Goal: Use online tool/utility: Utilize a website feature to perform a specific function

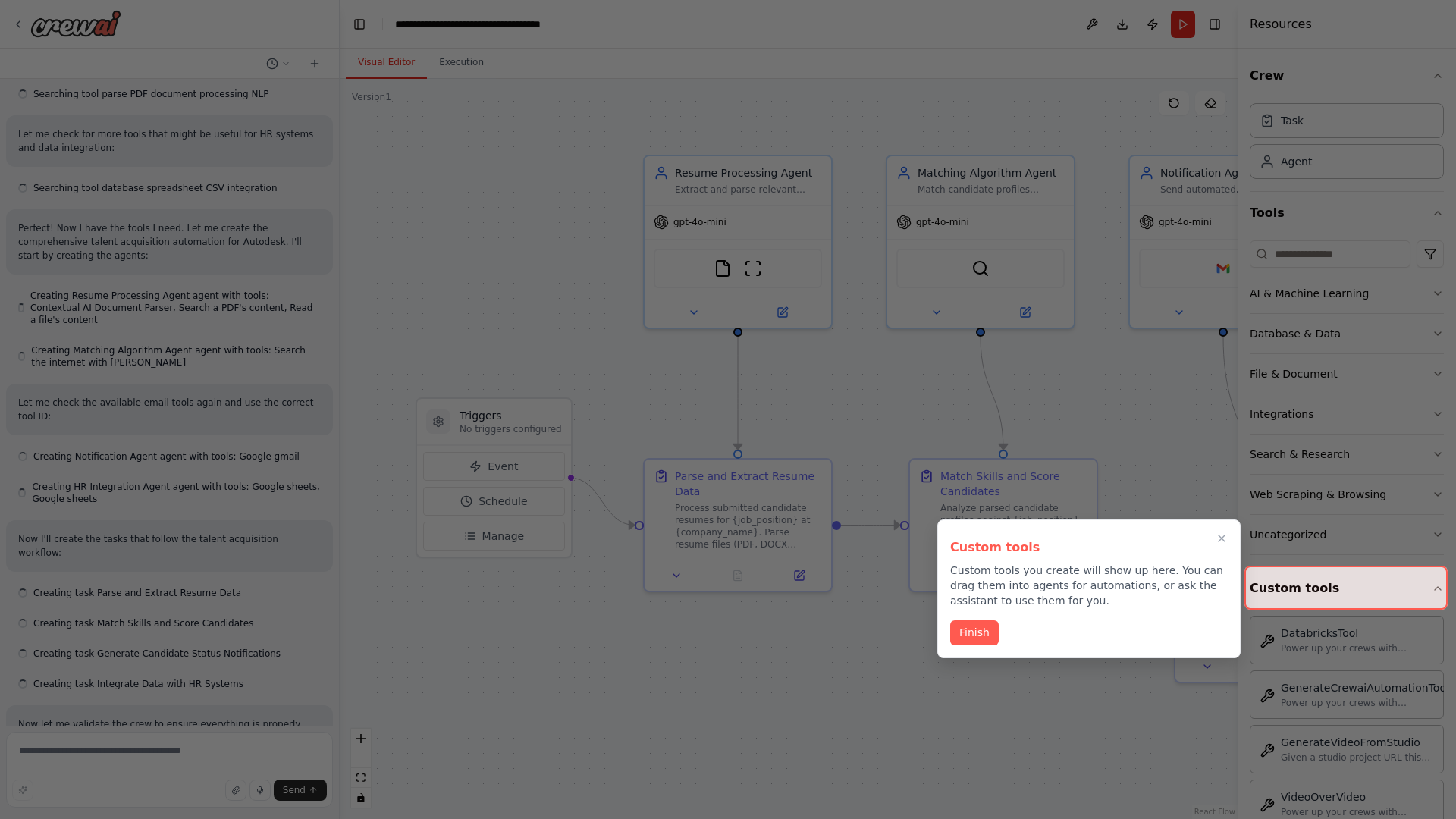
scroll to position [1219, 0]
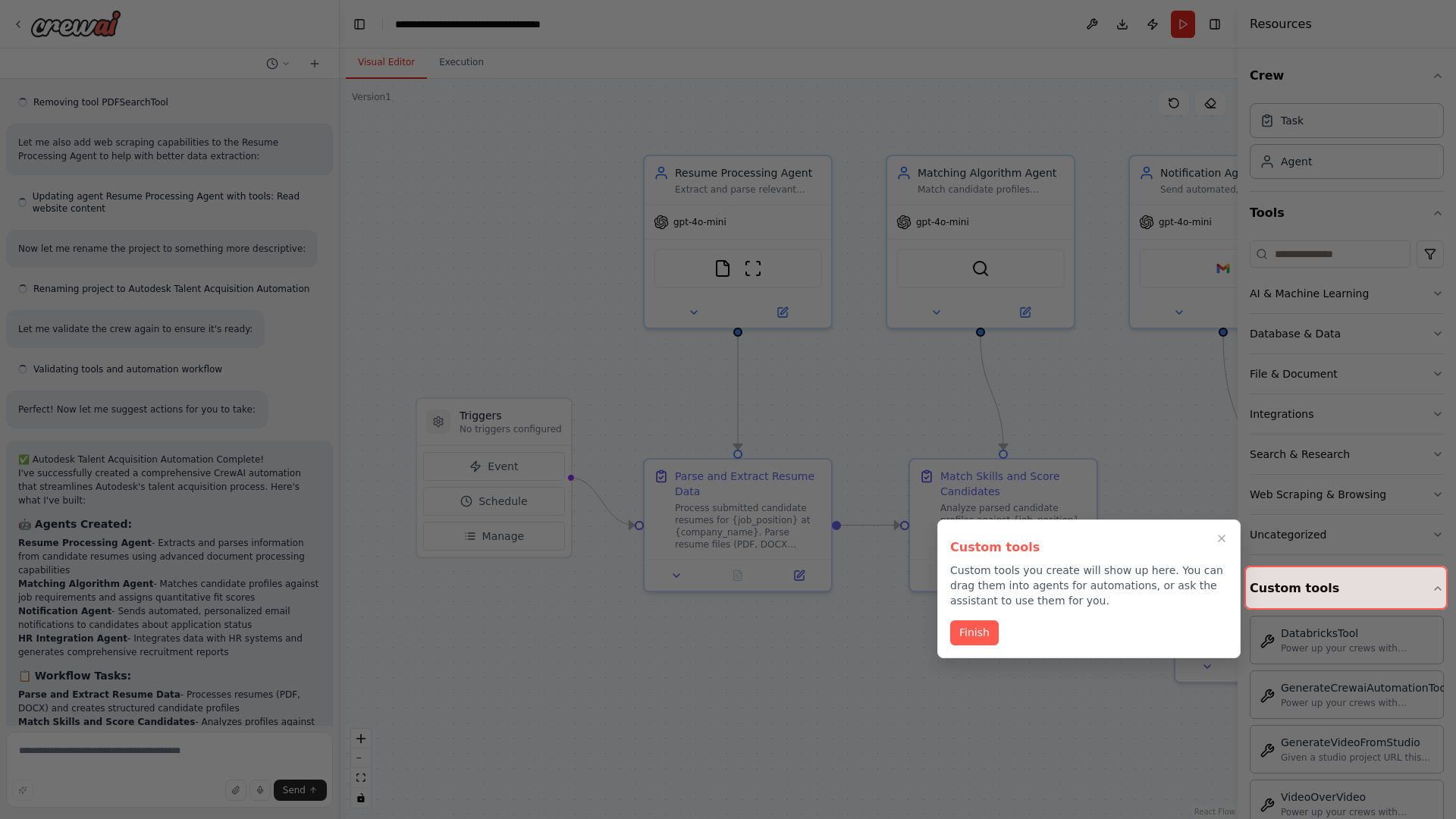
scroll to position [1988, 0]
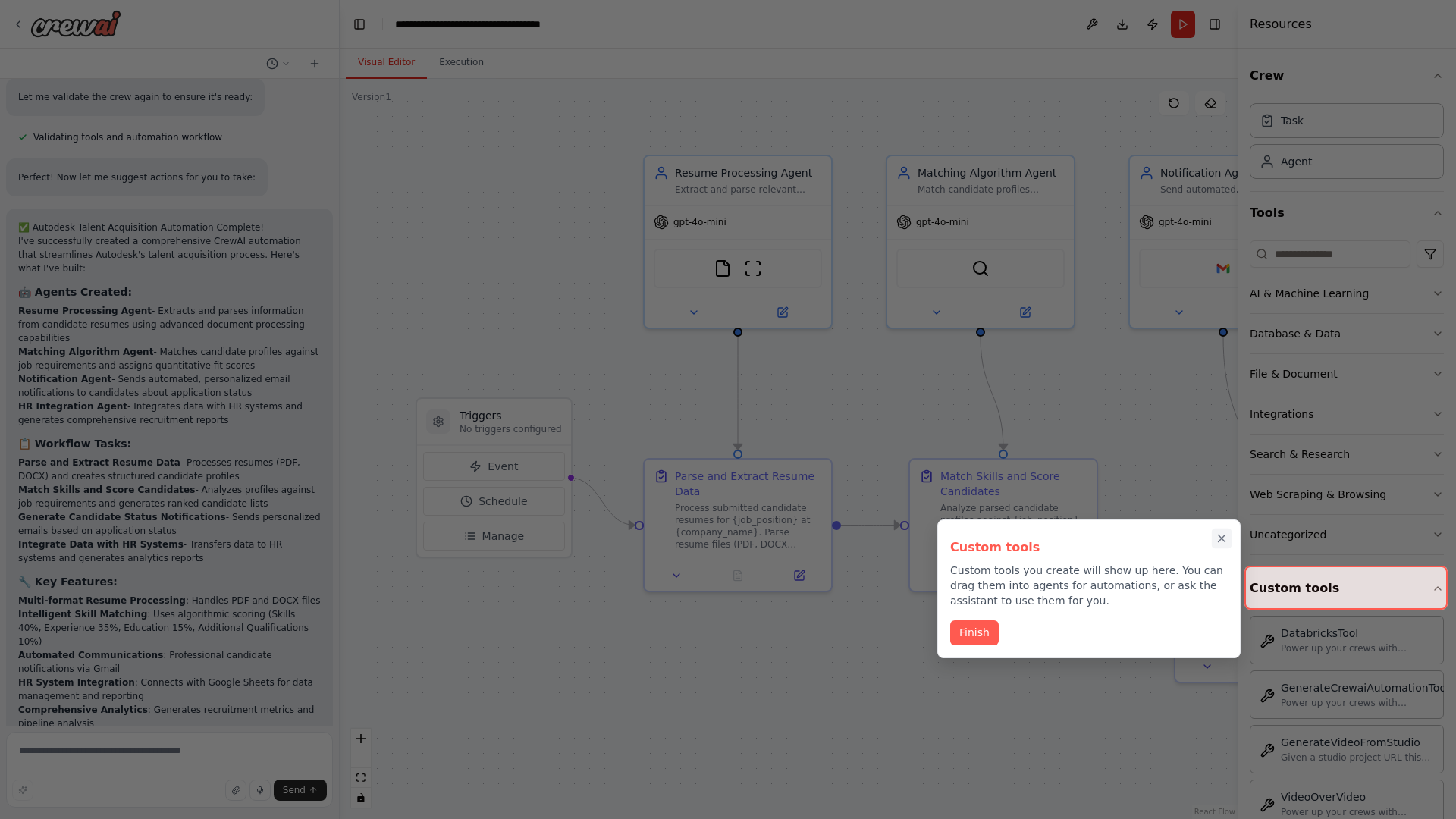
click at [1222, 538] on icon "Close walkthrough" at bounding box center [1222, 539] width 7 height 7
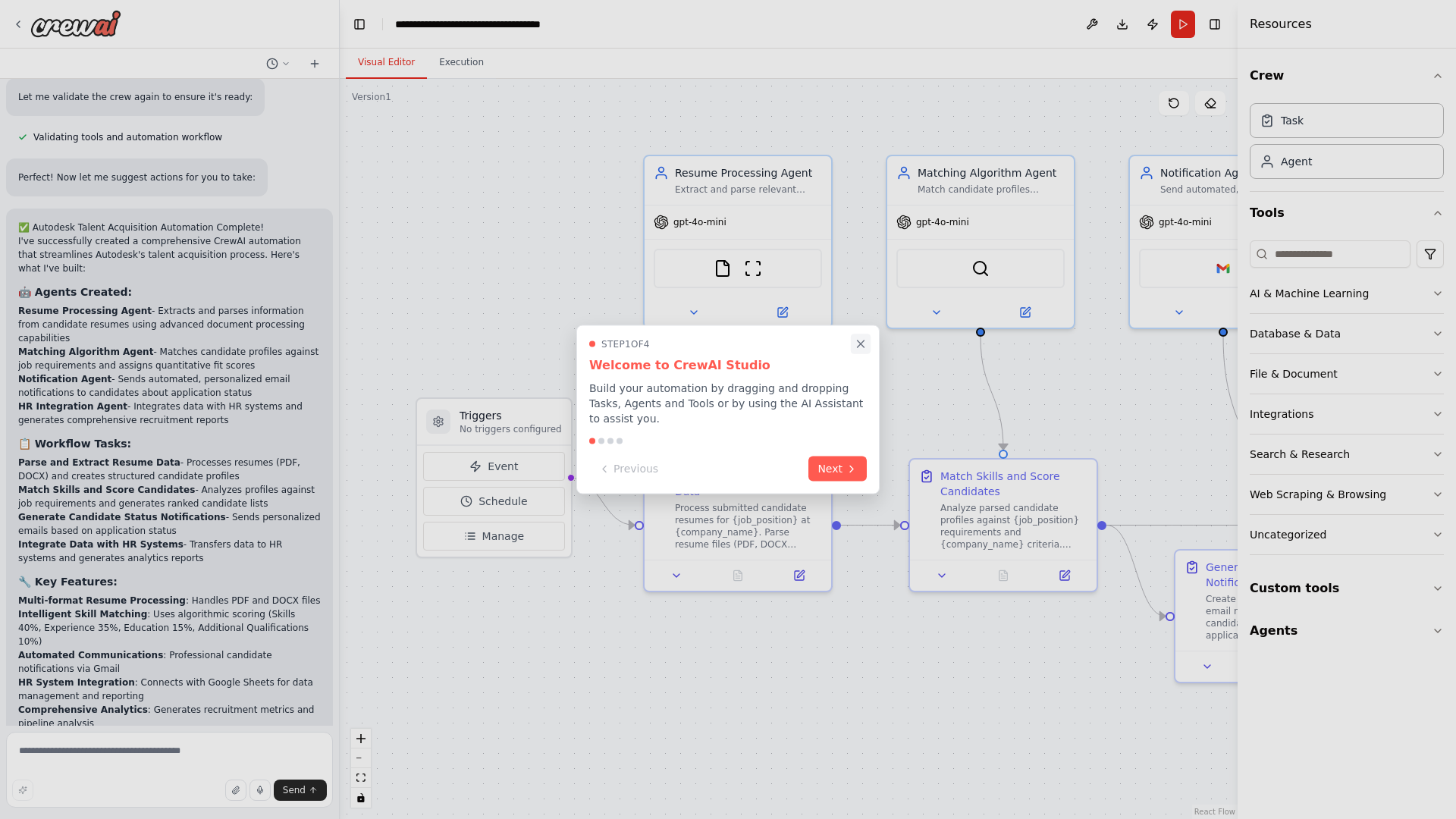
click at [861, 347] on icon "Close walkthrough" at bounding box center [861, 344] width 7 height 7
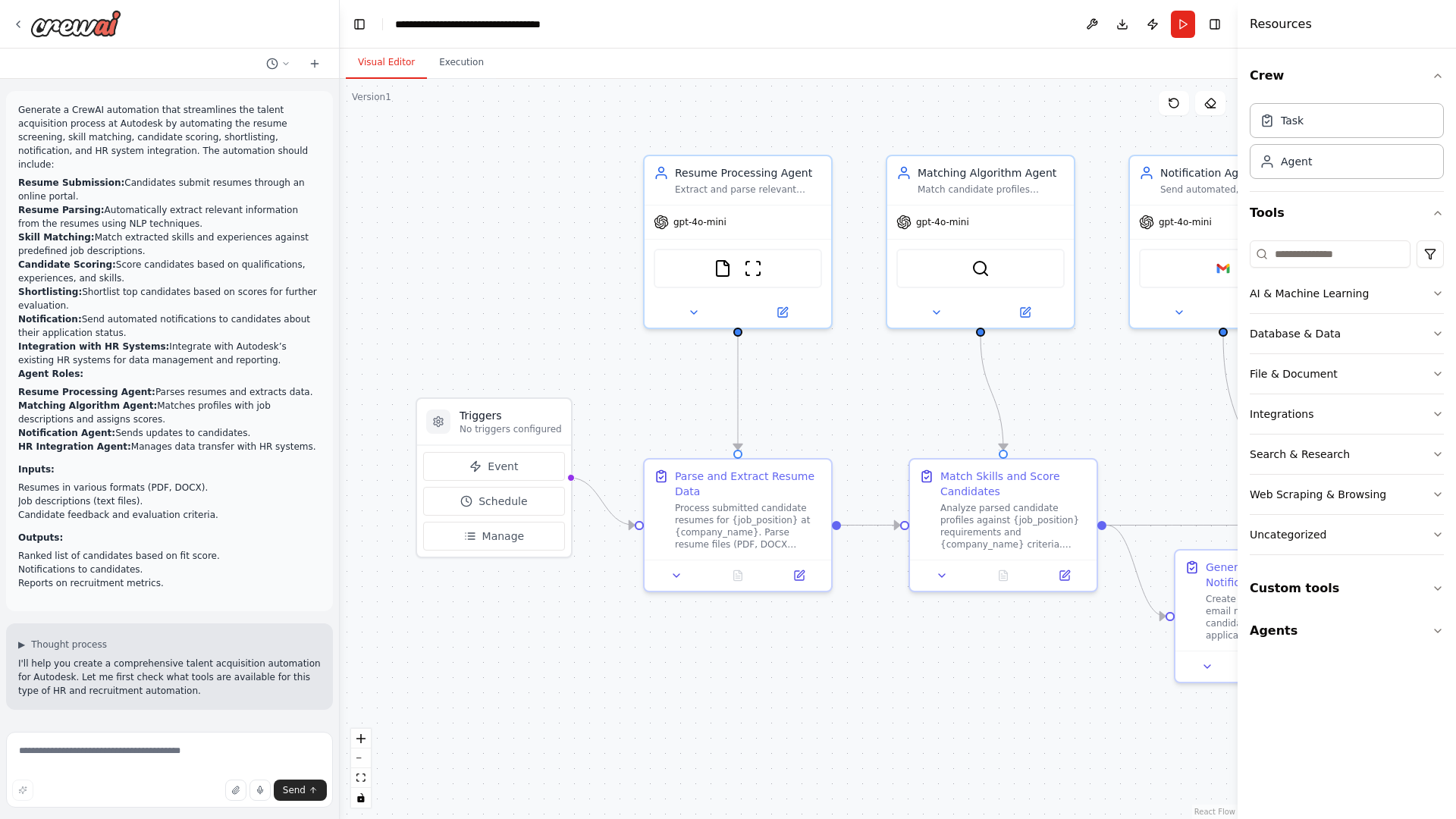
click at [21, 106] on p "Generate a CrewAI automation that streamlines the talent acquisition process at…" at bounding box center [169, 137] width 303 height 68
click at [447, 167] on div ".deletable-edge-delete-btn { width: 20px; height: 20px; border: 0px solid #ffff…" at bounding box center [788, 448] width 898 height 740
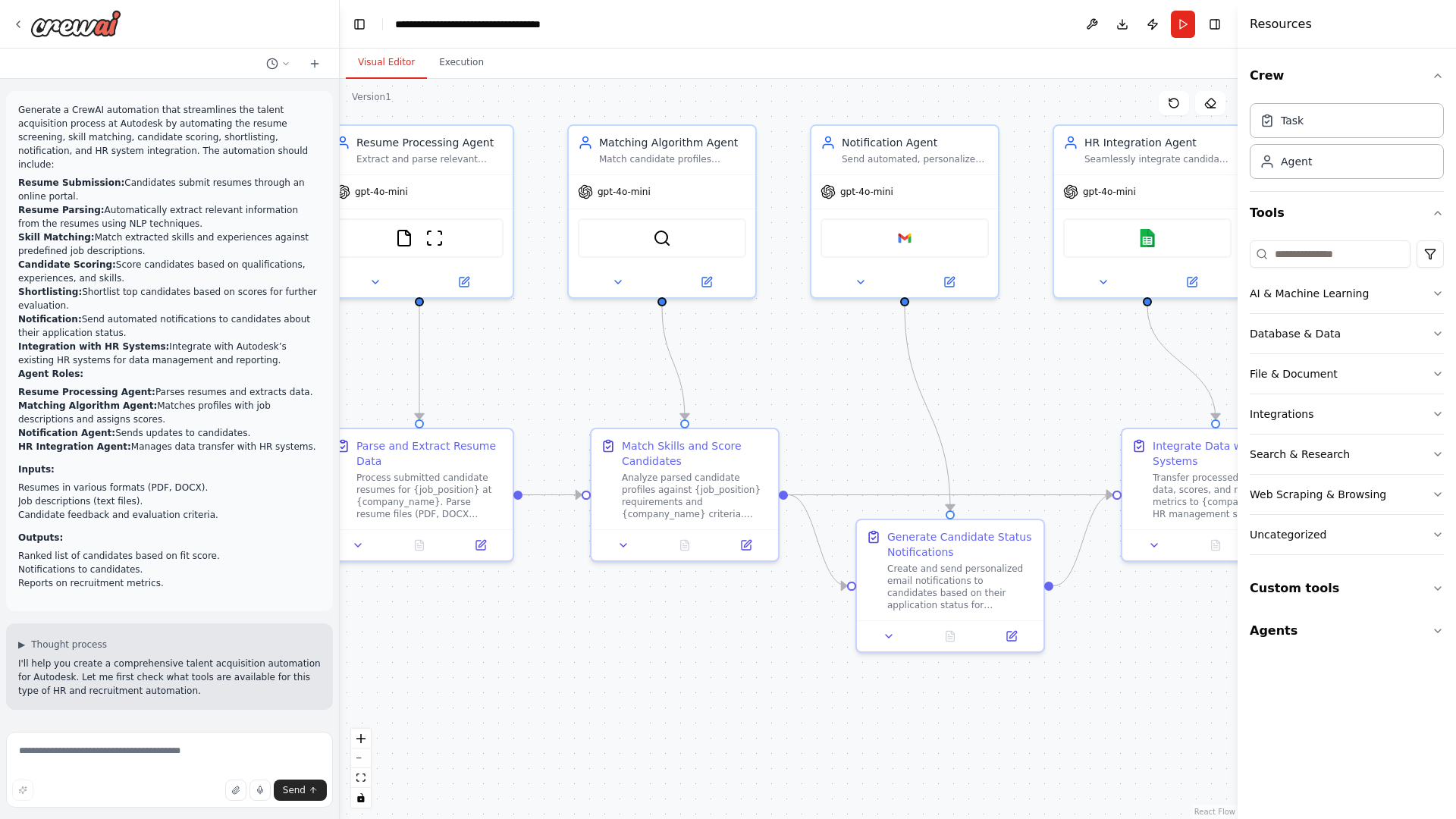
drag, startPoint x: 669, startPoint y: 132, endPoint x: 350, endPoint y: 101, distance: 320.5
click at [350, 101] on div ".deletable-edge-delete-btn { width: 20px; height: 20px; border: 0px solid #ffff…" at bounding box center [788, 448] width 898 height 740
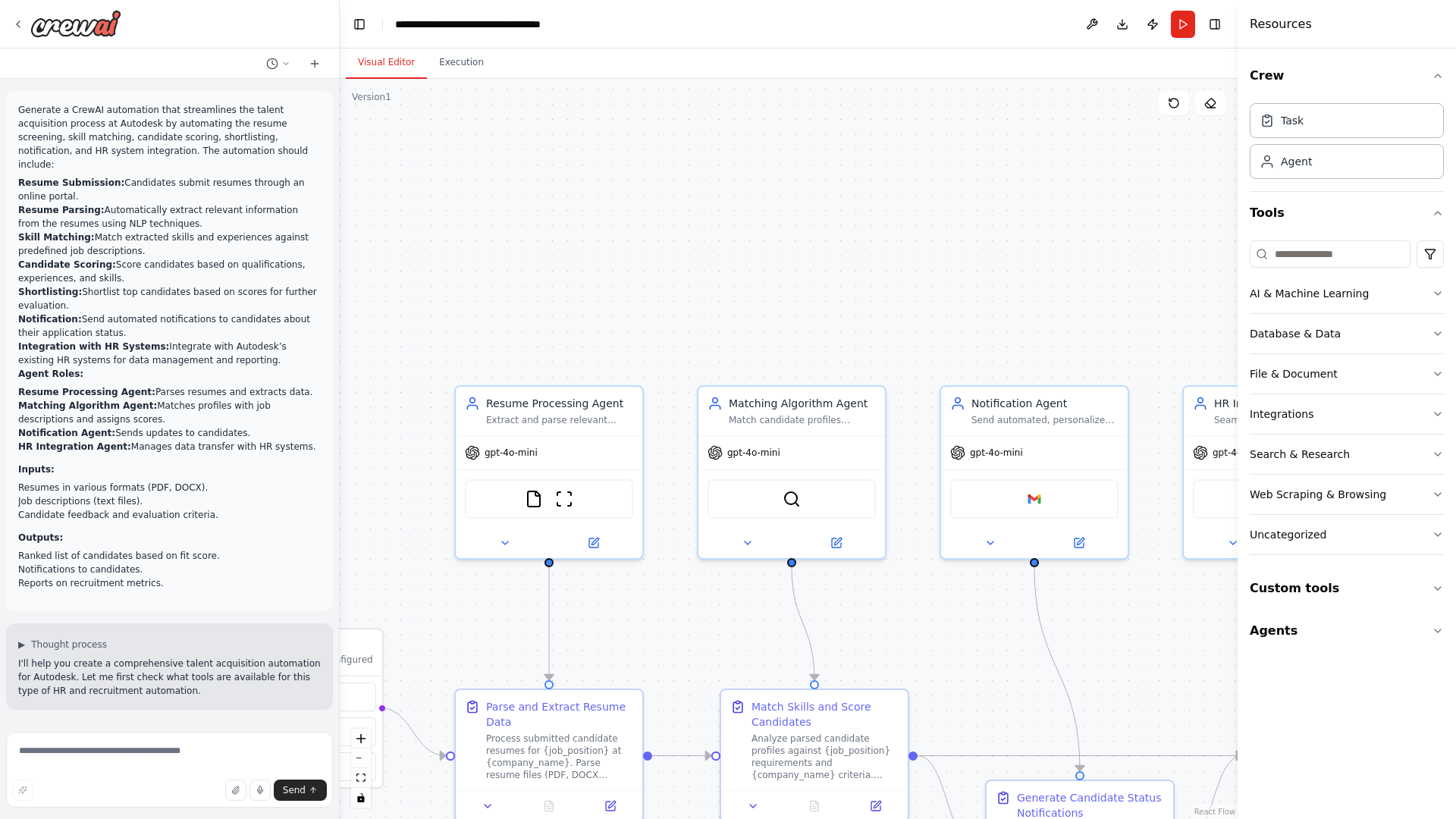
drag, startPoint x: 350, startPoint y: 101, endPoint x: 500, endPoint y: 403, distance: 337.2
click at [500, 403] on div ".deletable-edge-delete-btn { width: 20px; height: 20px; border: 0px solid #ffff…" at bounding box center [788, 448] width 898 height 740
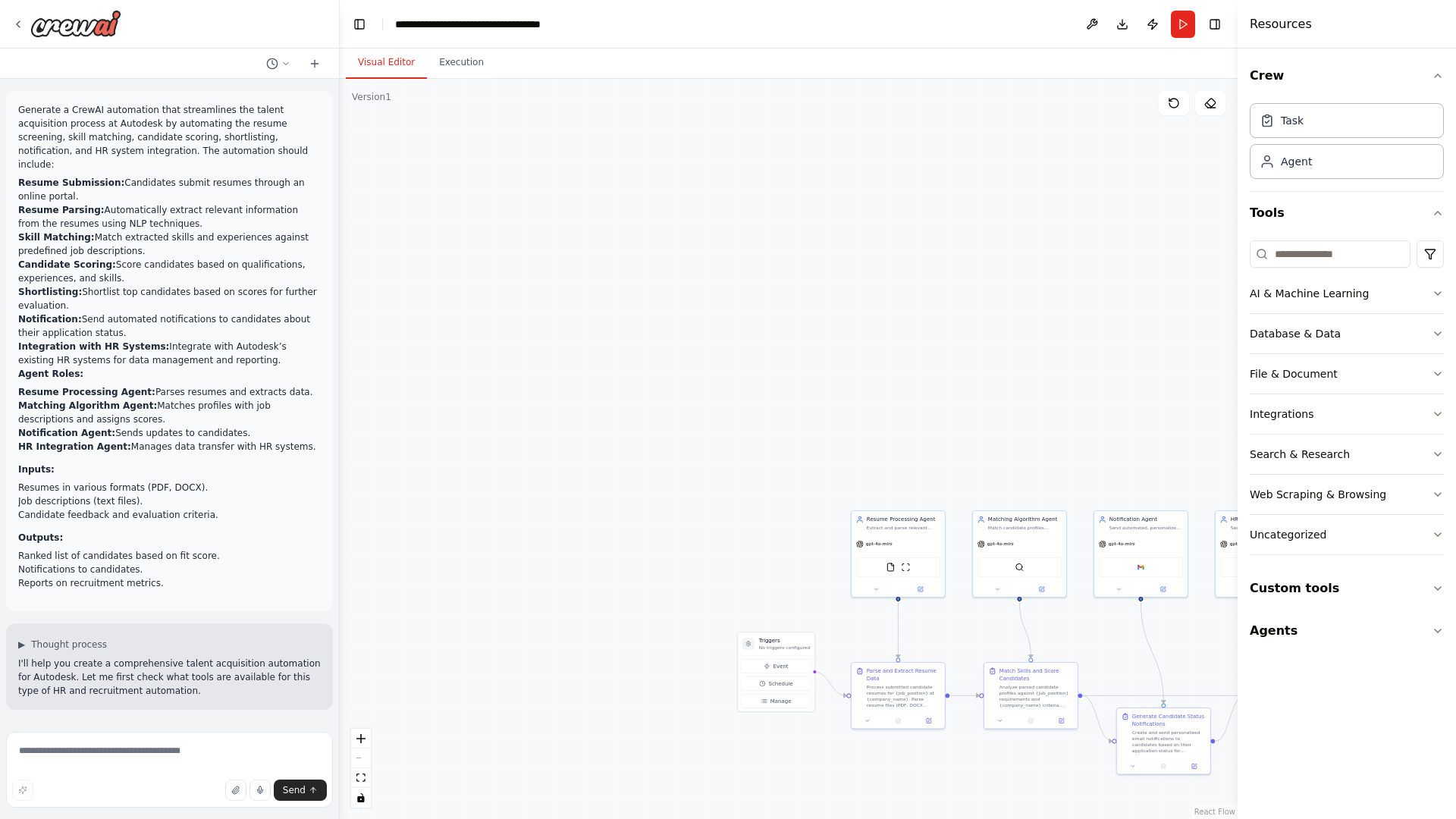
drag, startPoint x: 487, startPoint y: 154, endPoint x: 704, endPoint y: 182, distance: 218.8
click at [704, 182] on div ".deletable-edge-delete-btn { width: 20px; height: 20px; border: 0px solid #ffff…" at bounding box center [788, 448] width 898 height 740
